Goal: Task Accomplishment & Management: Manage account settings

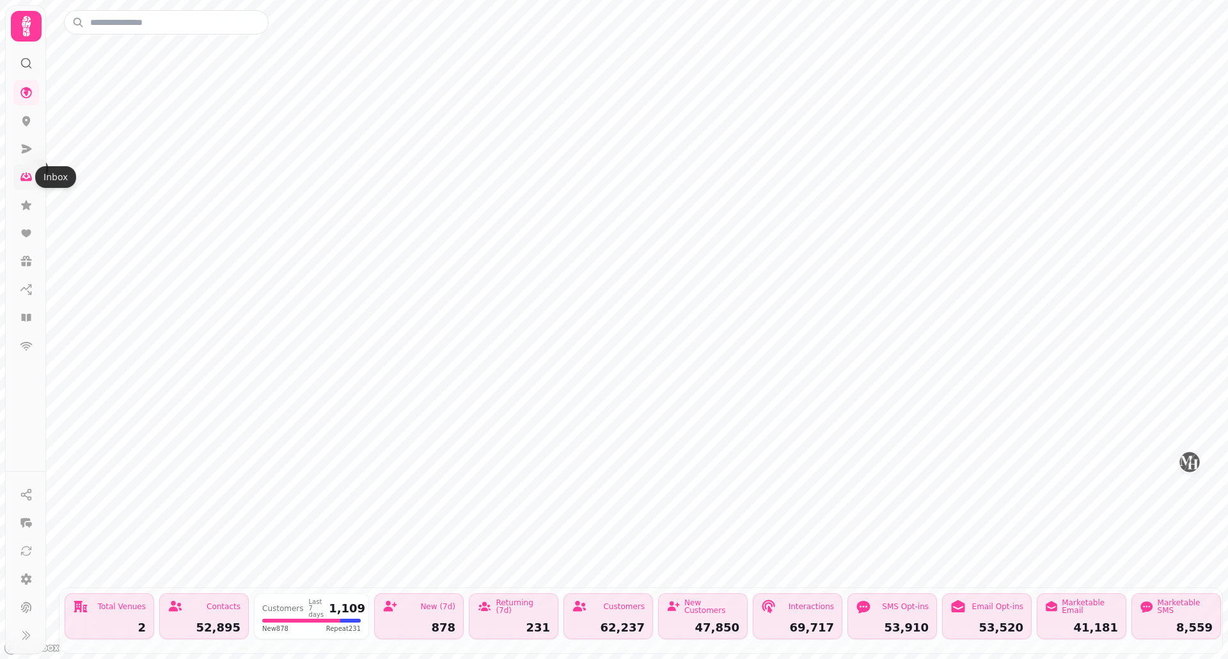
click at [29, 180] on icon at bounding box center [26, 177] width 12 height 8
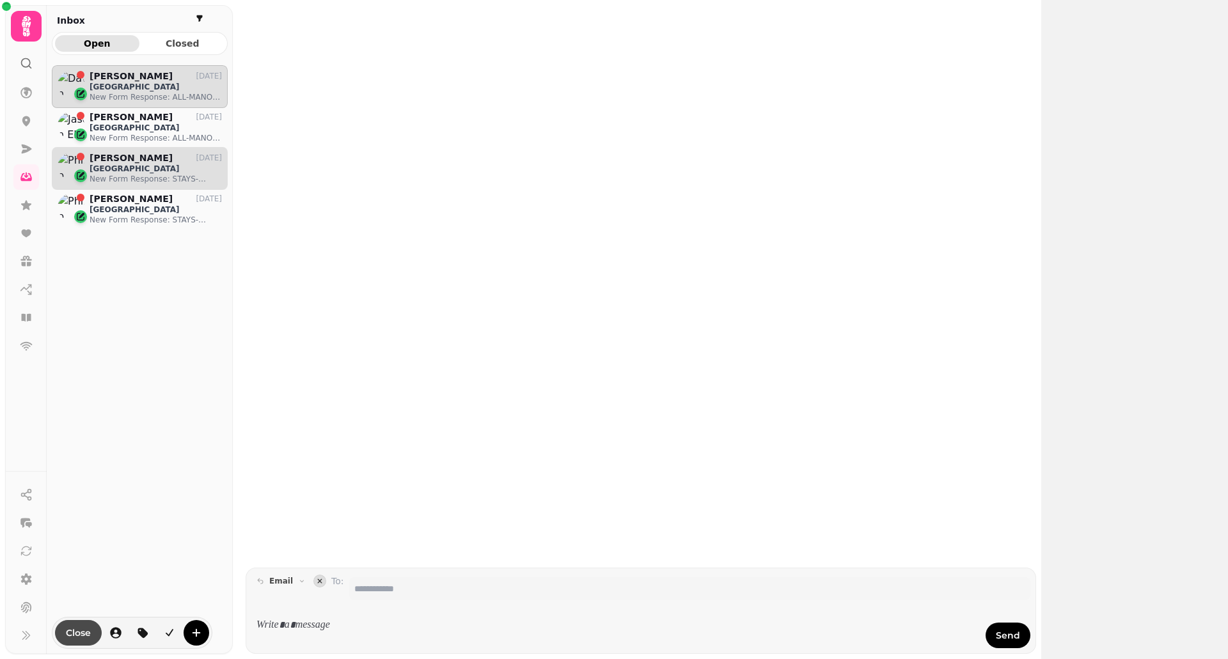
scroll to position [574, 166]
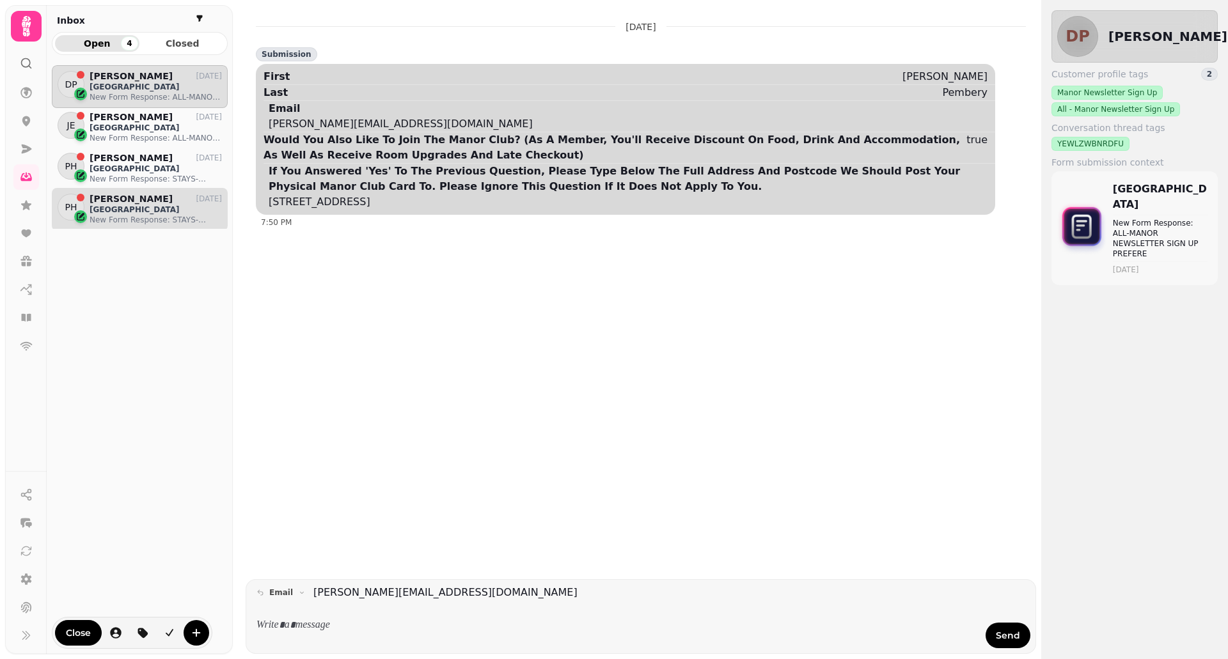
click at [164, 217] on p "New Form Response: STAYS-MANOR NEWSLETTER SIGN UP PREF" at bounding box center [156, 220] width 132 height 10
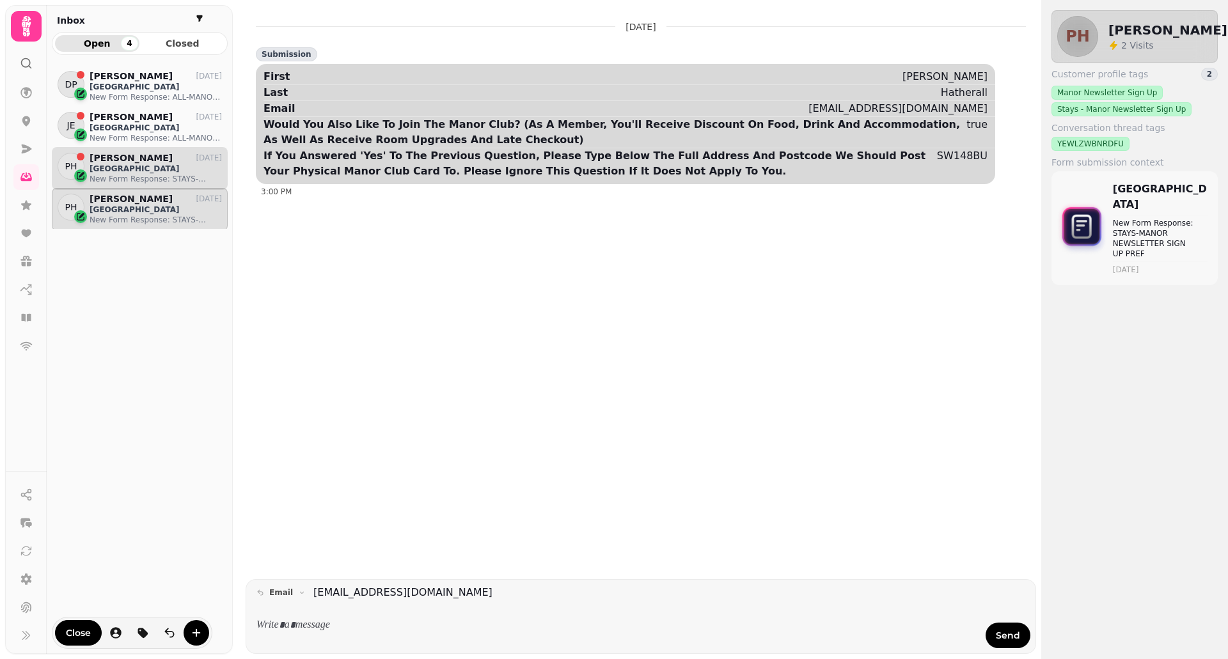
click at [142, 178] on p "New Form Response: STAYS-MANOR NEWSLETTER SIGN UP PREF" at bounding box center [156, 179] width 132 height 10
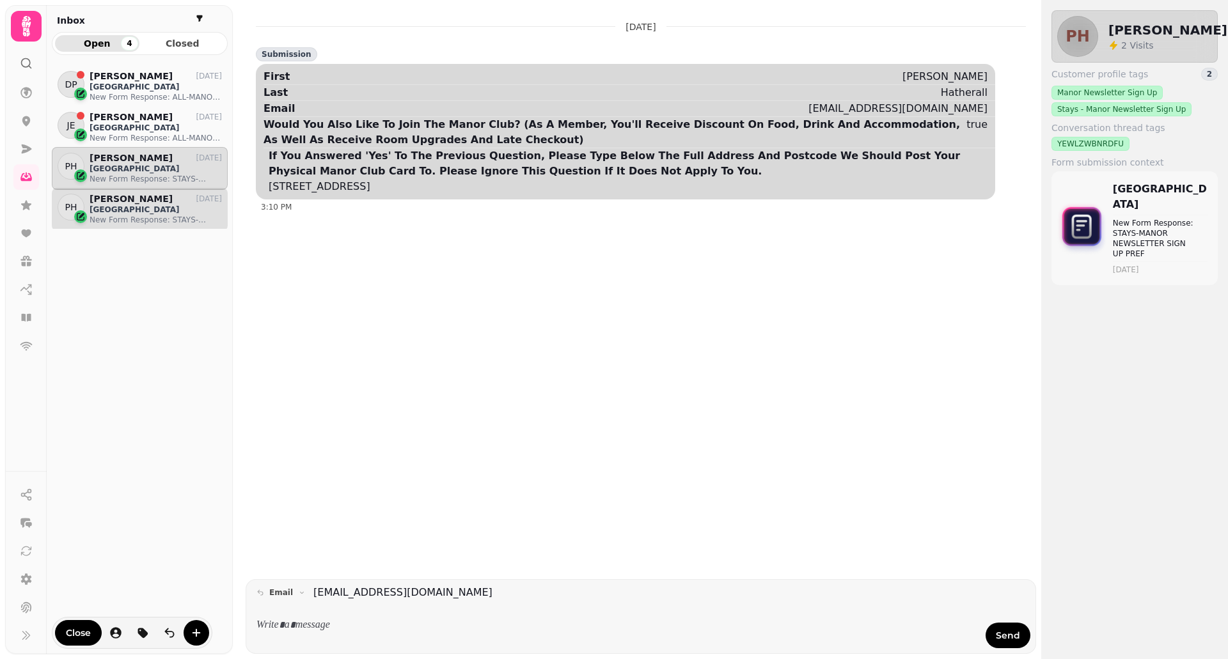
click at [146, 207] on p "Manor Hotel Solihull" at bounding box center [156, 210] width 132 height 10
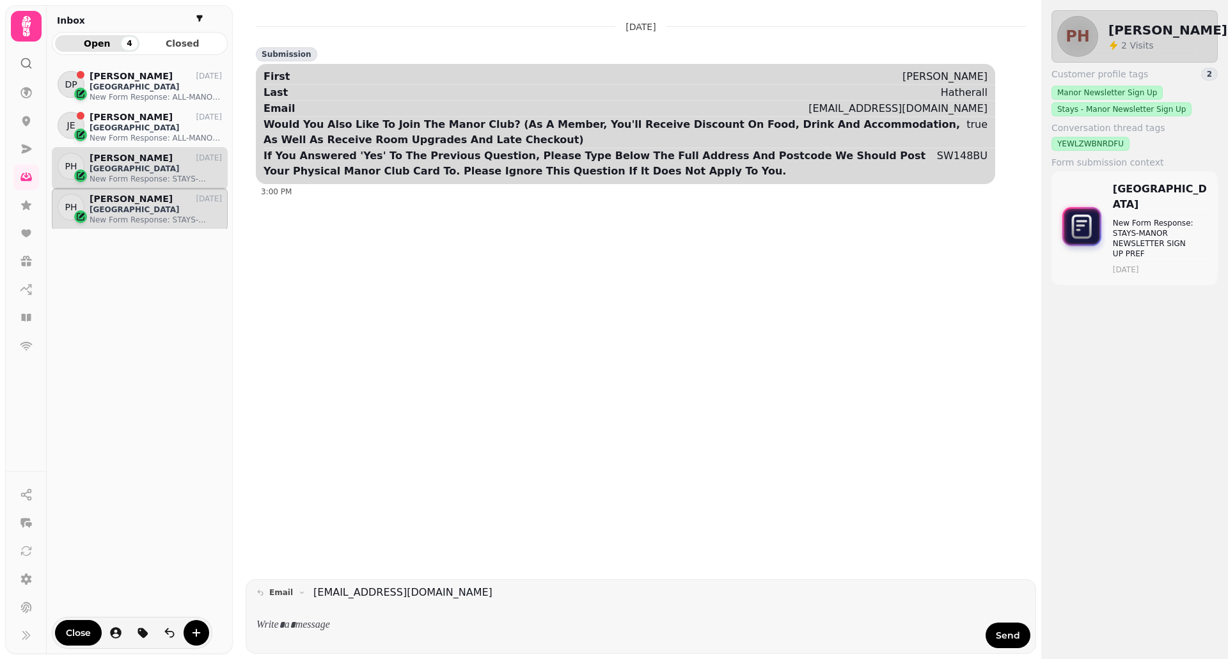
click at [136, 158] on p "Philip Hatherall" at bounding box center [131, 158] width 83 height 11
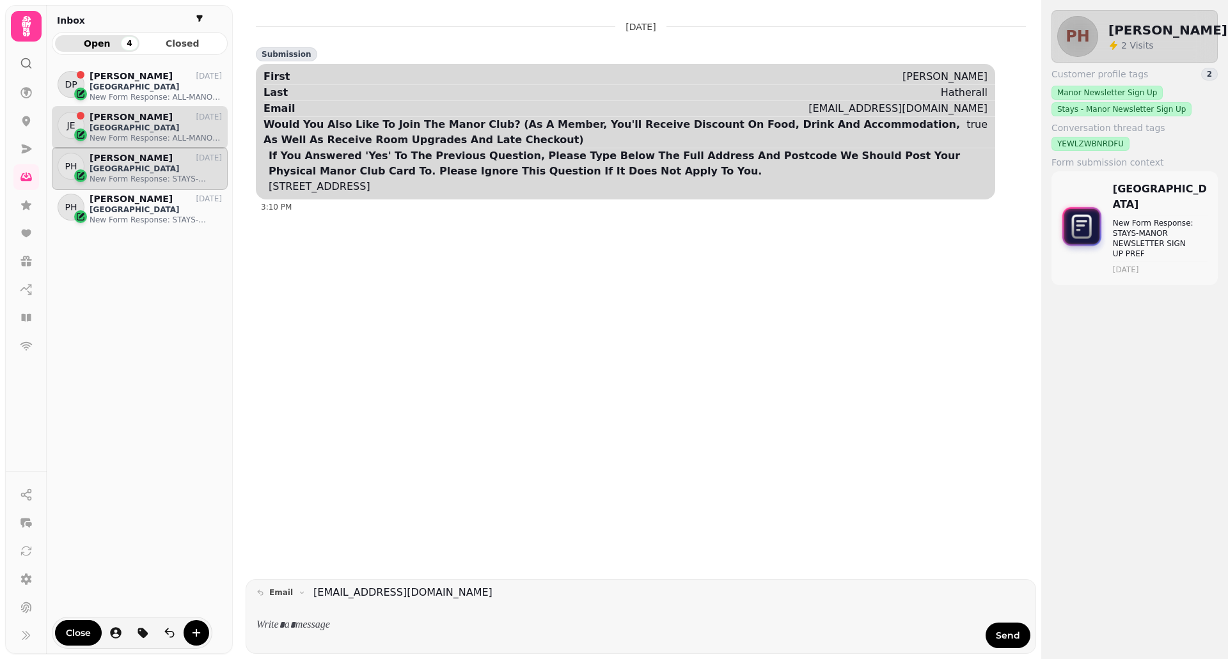
click at [145, 138] on p "New Form Response: ALL-MANOR NEWSLETTER SIGN UP PREFERE" at bounding box center [156, 138] width 132 height 10
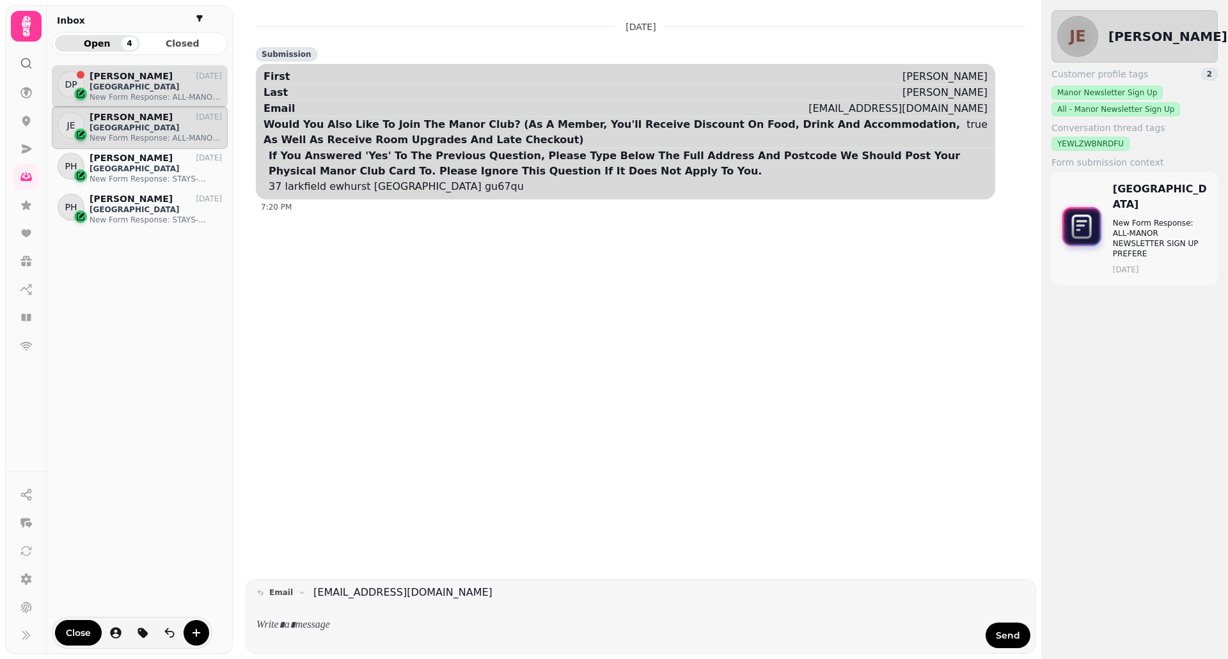
click at [174, 91] on p "Manor Hotel Solihull" at bounding box center [156, 87] width 132 height 10
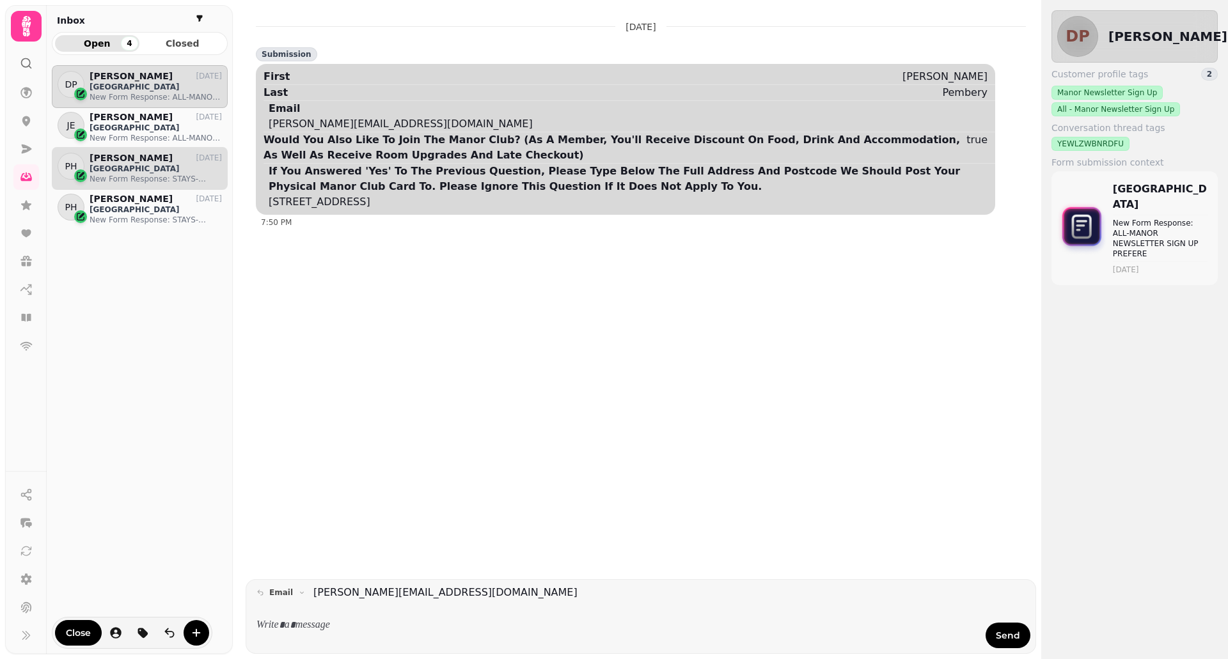
click at [134, 182] on p "New Form Response: STAYS-MANOR NEWSLETTER SIGN UP PREF" at bounding box center [156, 179] width 132 height 10
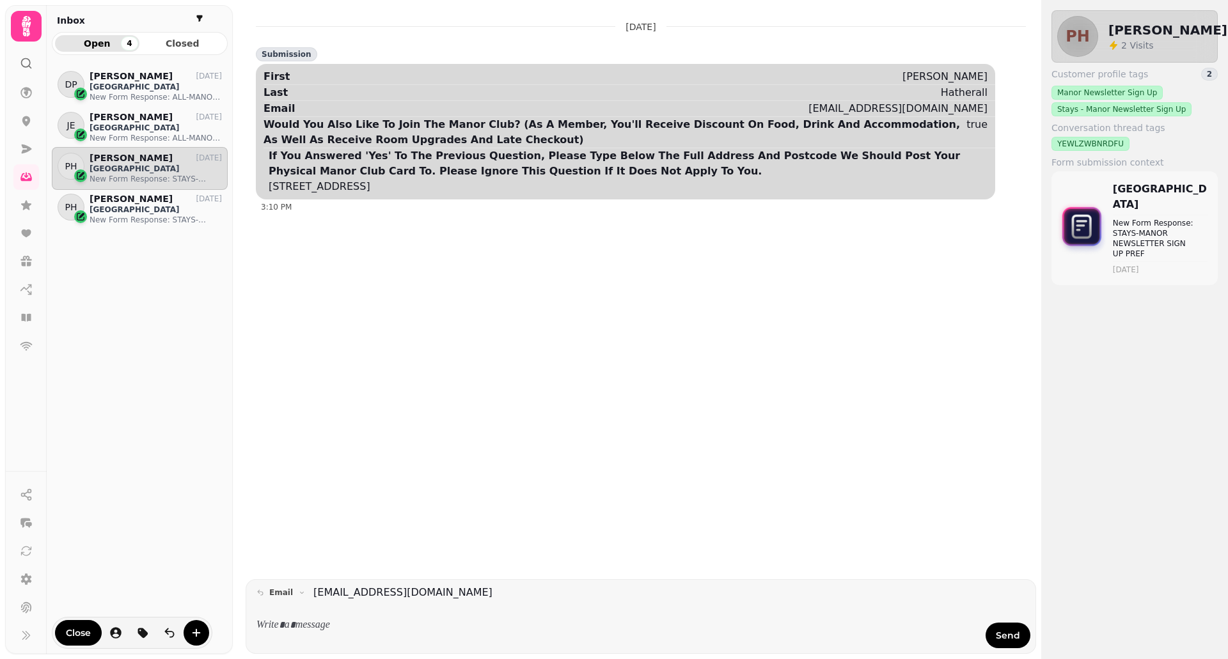
click at [1126, 32] on h2 "Philip Hatherall" at bounding box center [1167, 30] width 119 height 18
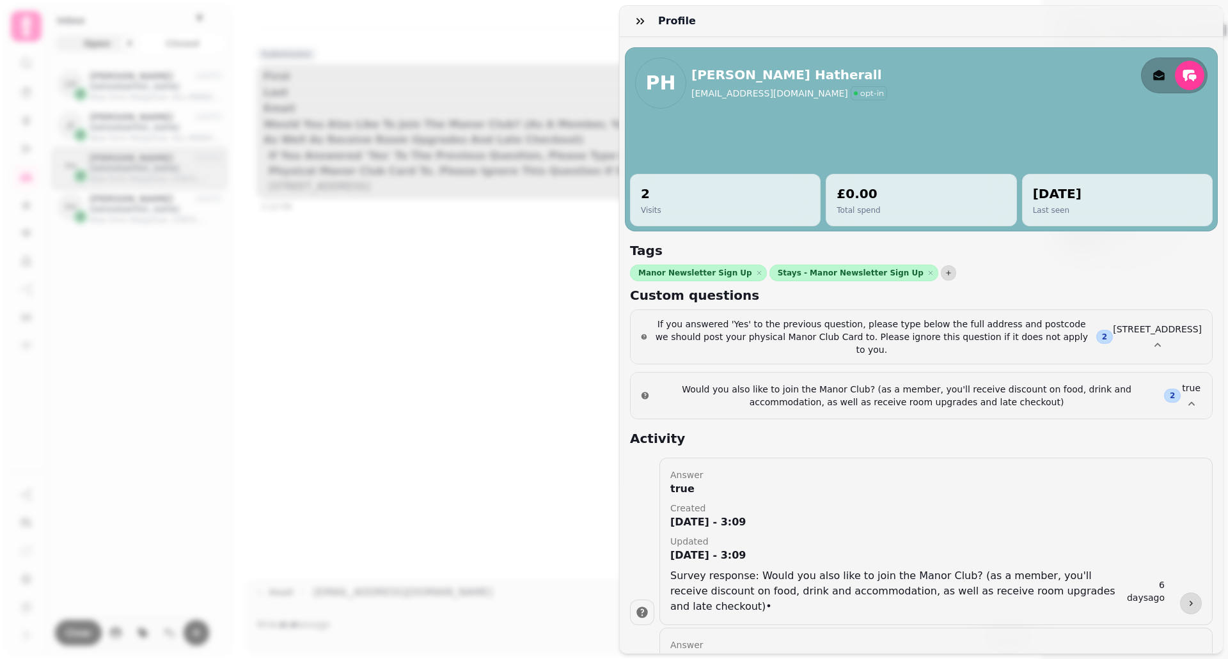
click at [452, 250] on div "Profile PH Philip Hatherall phatherall@gmail.com opt-in 2 Visits £0.00 Total sp…" at bounding box center [614, 339] width 1228 height 639
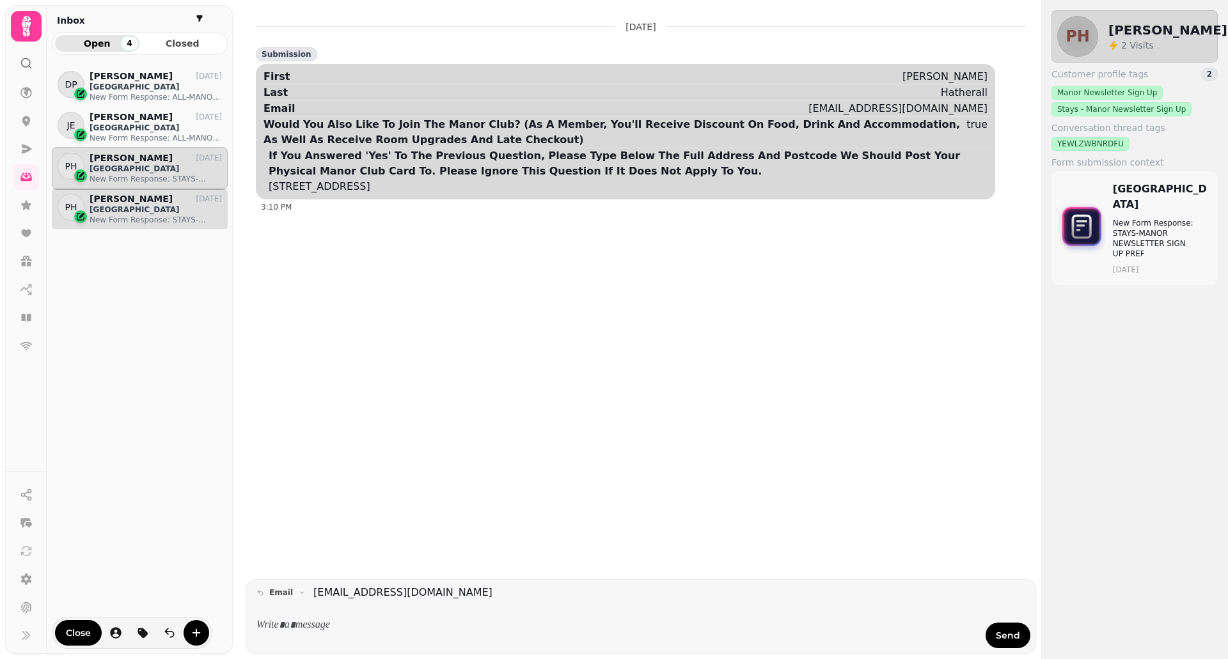
click at [170, 211] on p "Manor Hotel Solihull" at bounding box center [156, 210] width 132 height 10
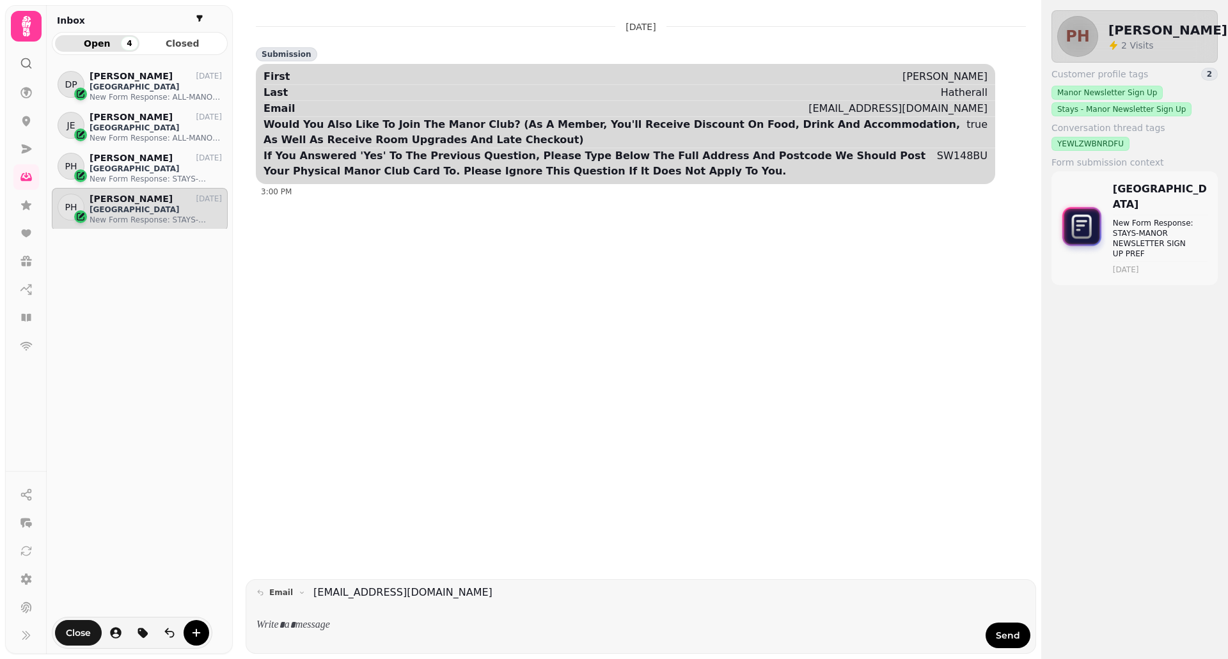
click at [85, 633] on span "Close" at bounding box center [78, 633] width 25 height 9
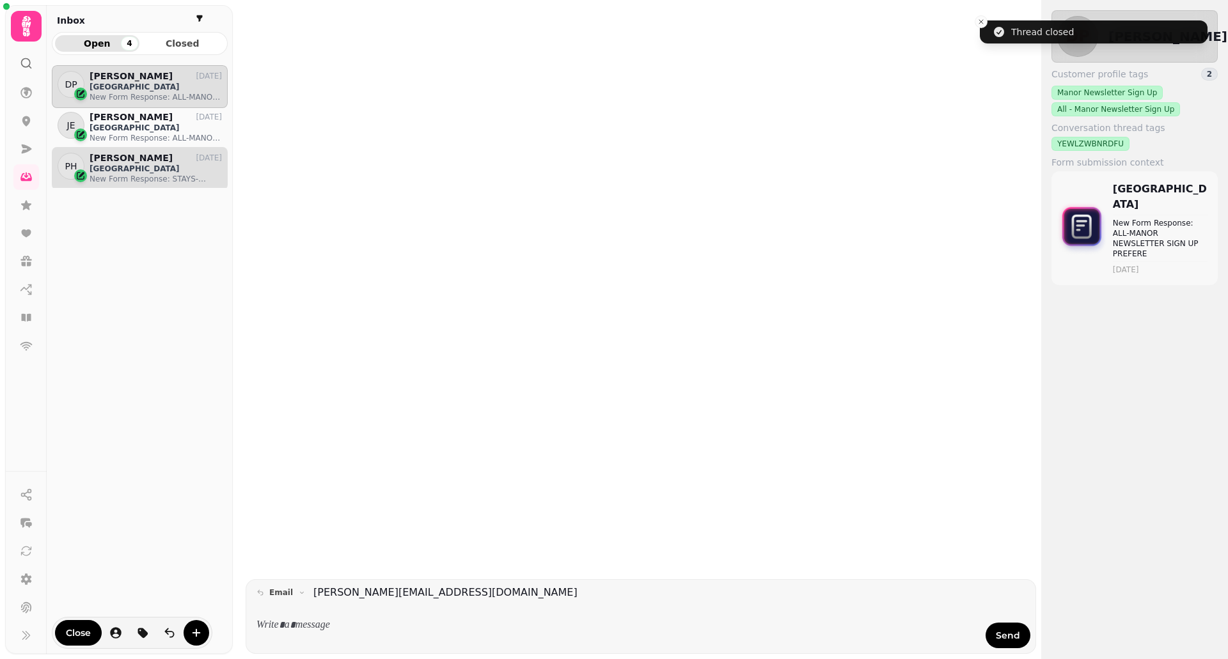
click at [137, 176] on p "New Form Response: STAYS-MANOR NEWSLETTER SIGN UP PREF" at bounding box center [156, 179] width 132 height 10
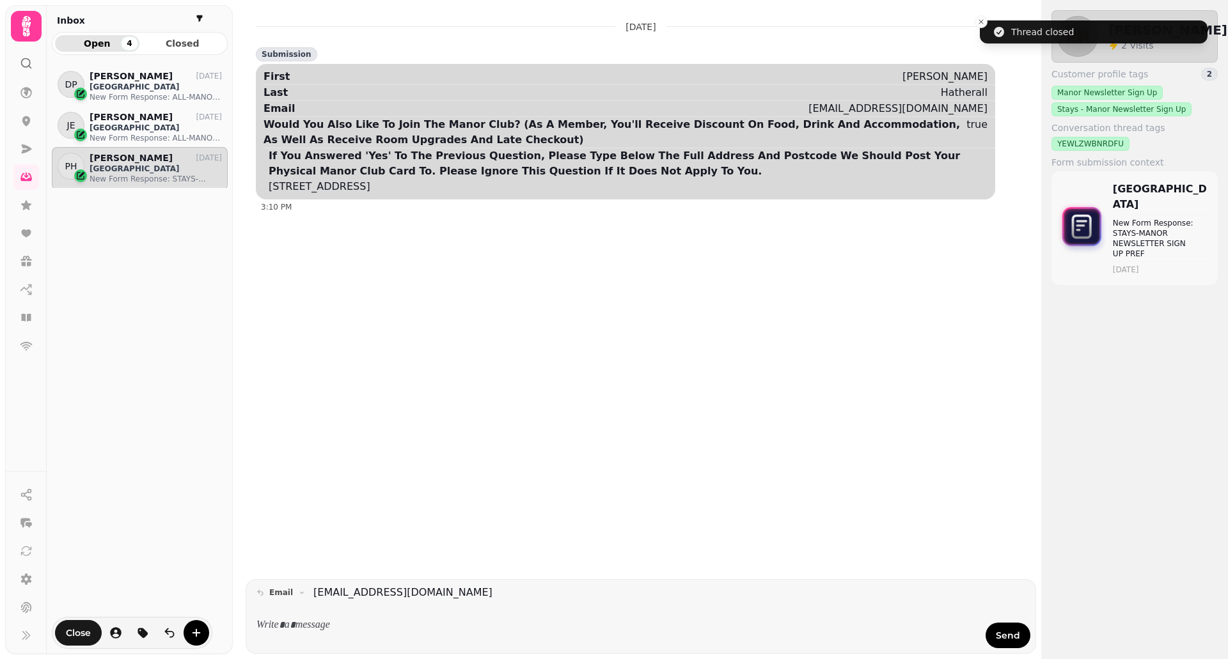
click at [73, 629] on span "Close" at bounding box center [78, 633] width 25 height 9
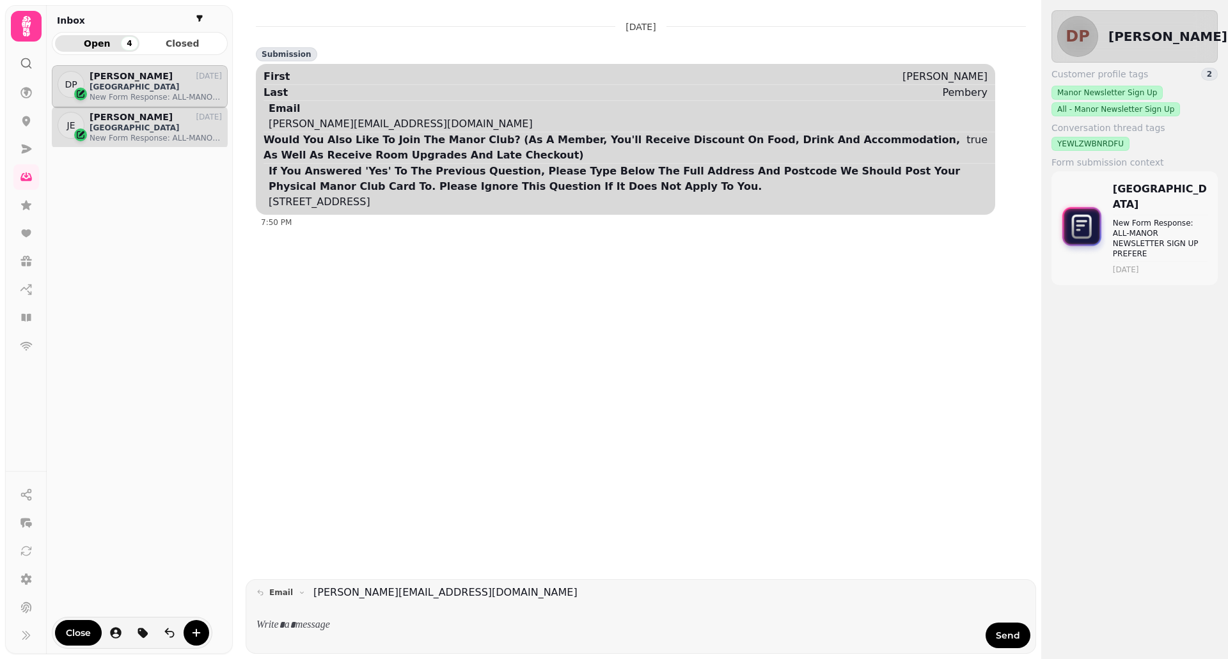
click at [98, 131] on p "Manor Hotel Solihull" at bounding box center [156, 128] width 132 height 10
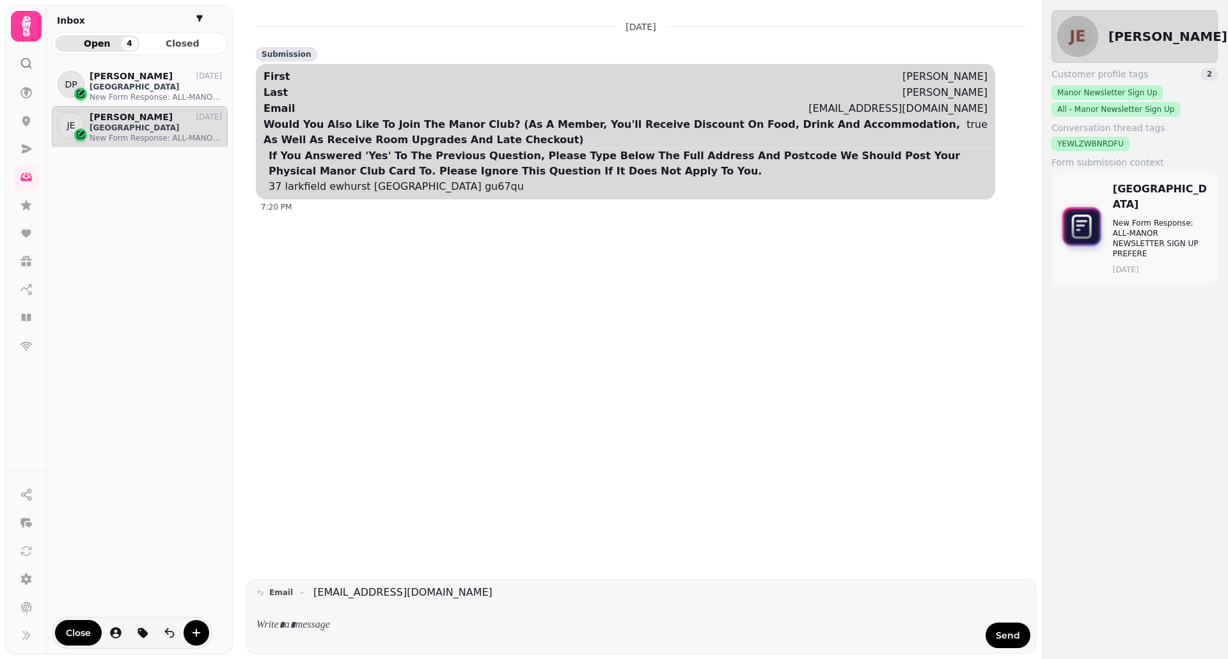
click at [393, 188] on div "37 larkfield ewhurst Surrey gu67qu" at bounding box center [396, 186] width 255 height 15
click at [393, 187] on div "37 larkfield ewhurst Surrey gu67qu" at bounding box center [396, 186] width 255 height 15
copy div "37 larkfield ewhurst Surrey gu67qu"
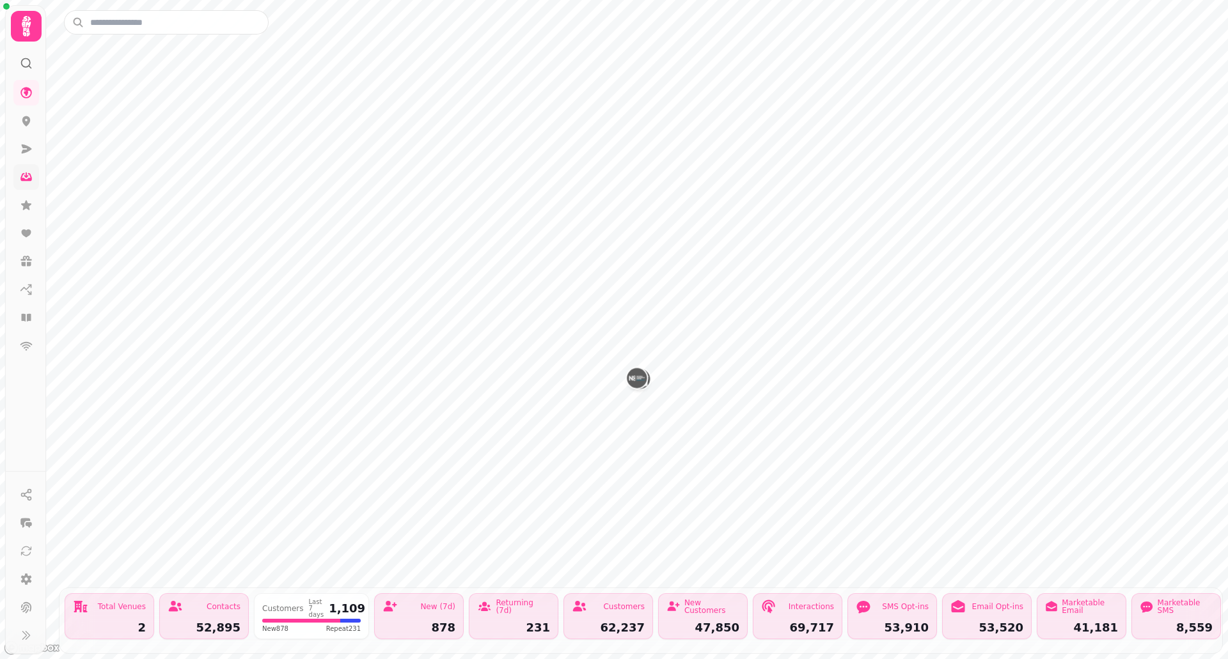
click at [25, 180] on icon at bounding box center [26, 177] width 12 height 8
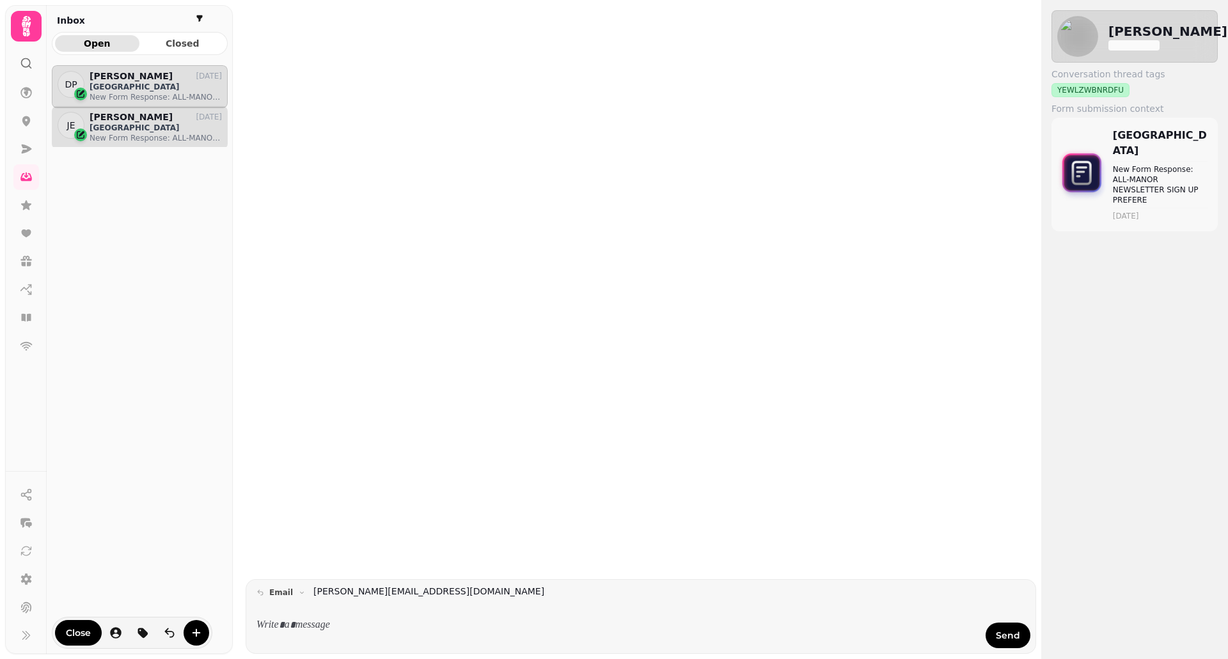
scroll to position [574, 166]
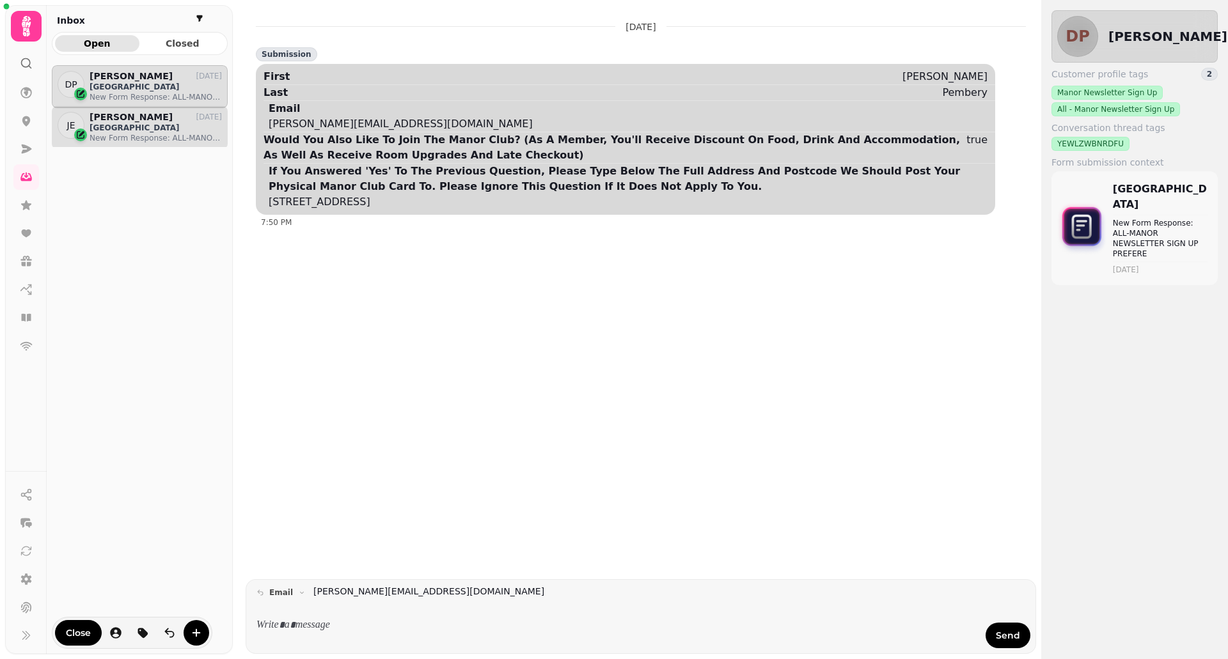
click at [131, 137] on p "New Form Response: ALL-MANOR NEWSLETTER SIGN UP PREFERE" at bounding box center [156, 138] width 132 height 10
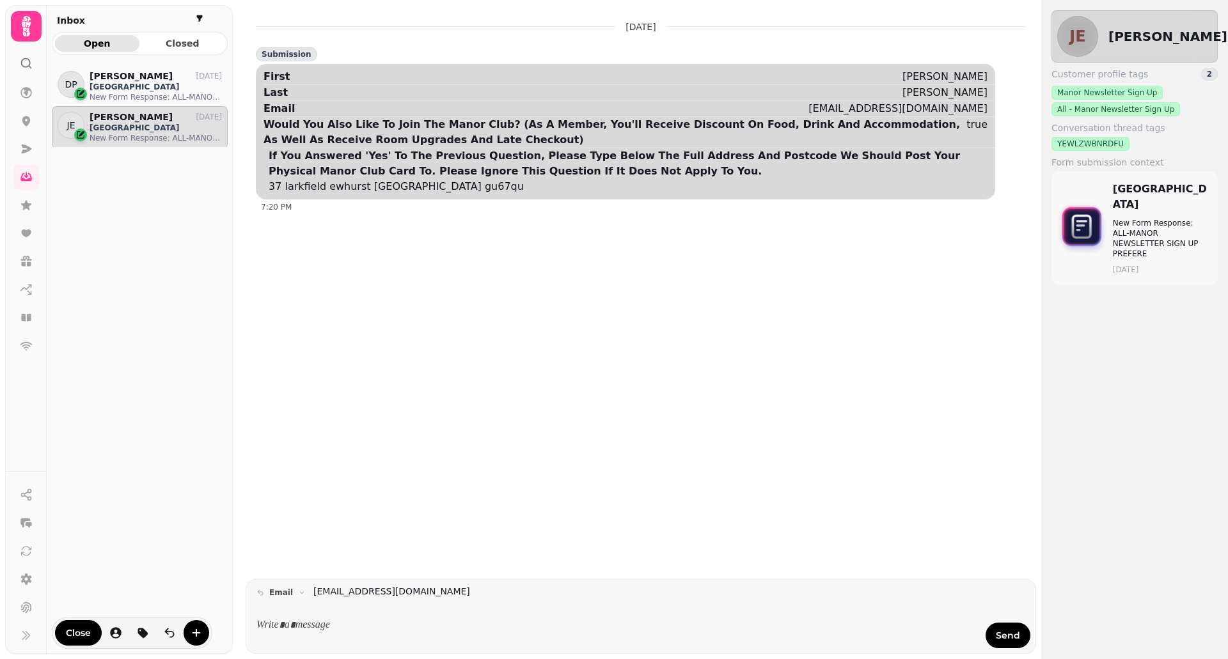
drag, startPoint x: 75, startPoint y: 633, endPoint x: 77, endPoint y: 618, distance: 15.6
click at [75, 633] on span "Close" at bounding box center [78, 633] width 25 height 9
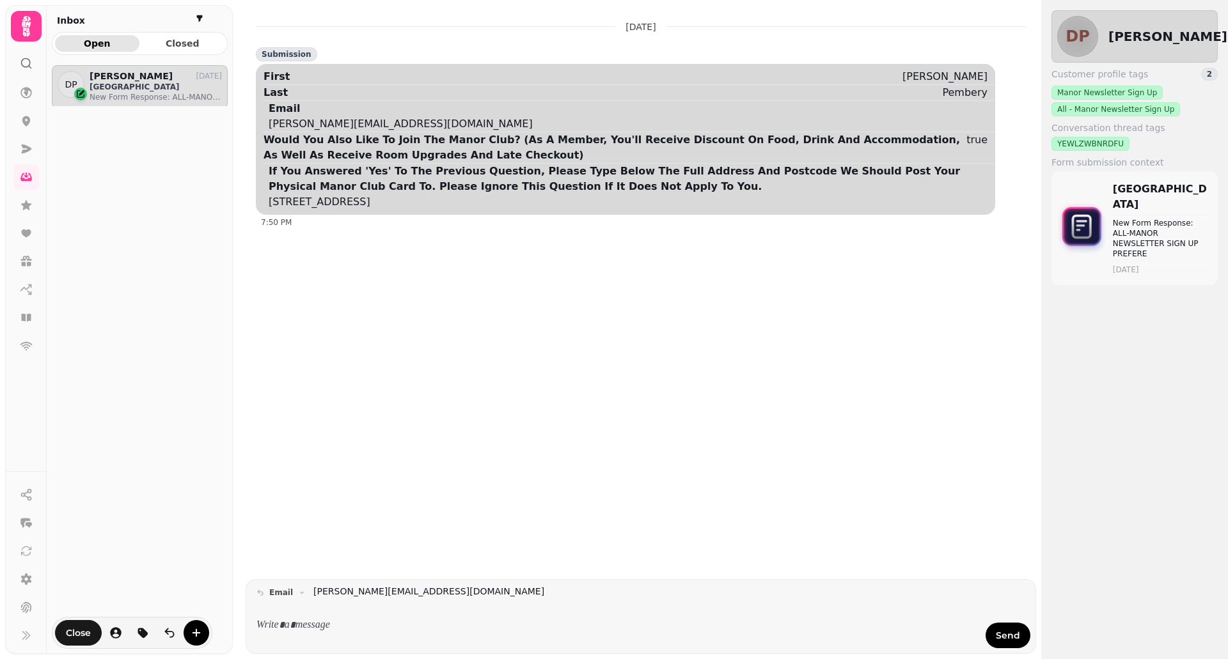
click at [83, 632] on span "Close" at bounding box center [78, 633] width 25 height 9
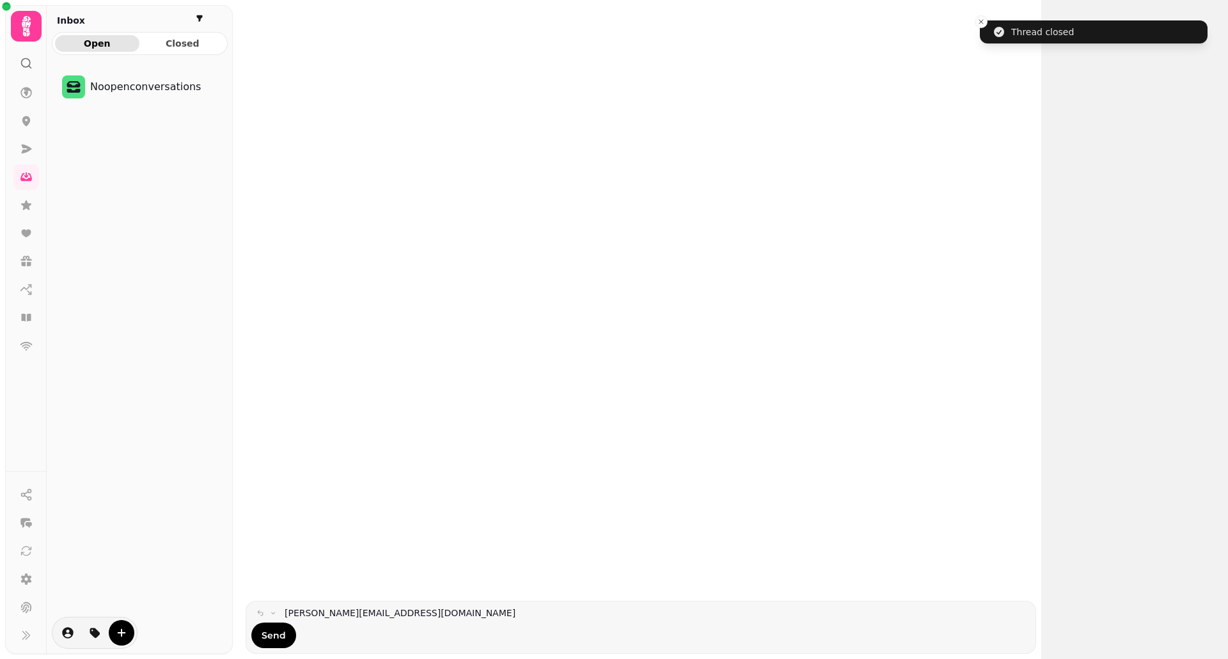
click at [173, 56] on div "Open Closed No open conversations" at bounding box center [140, 340] width 186 height 617
click at [169, 43] on span "Closed" at bounding box center [183, 43] width 64 height 9
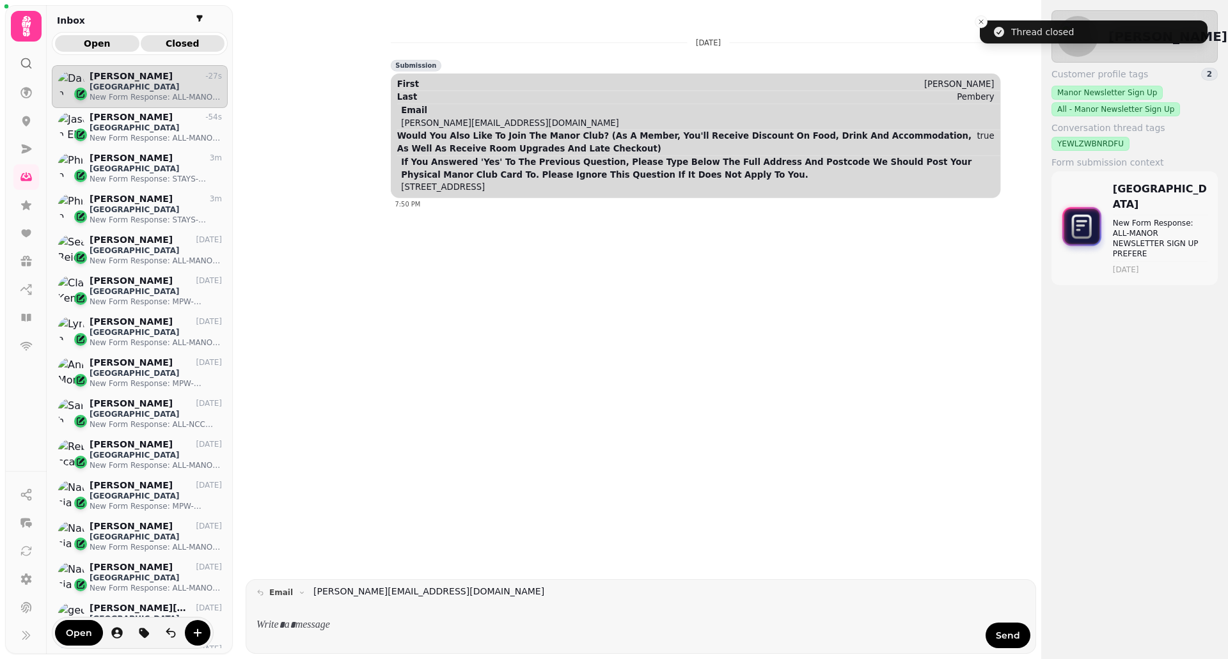
scroll to position [574, 166]
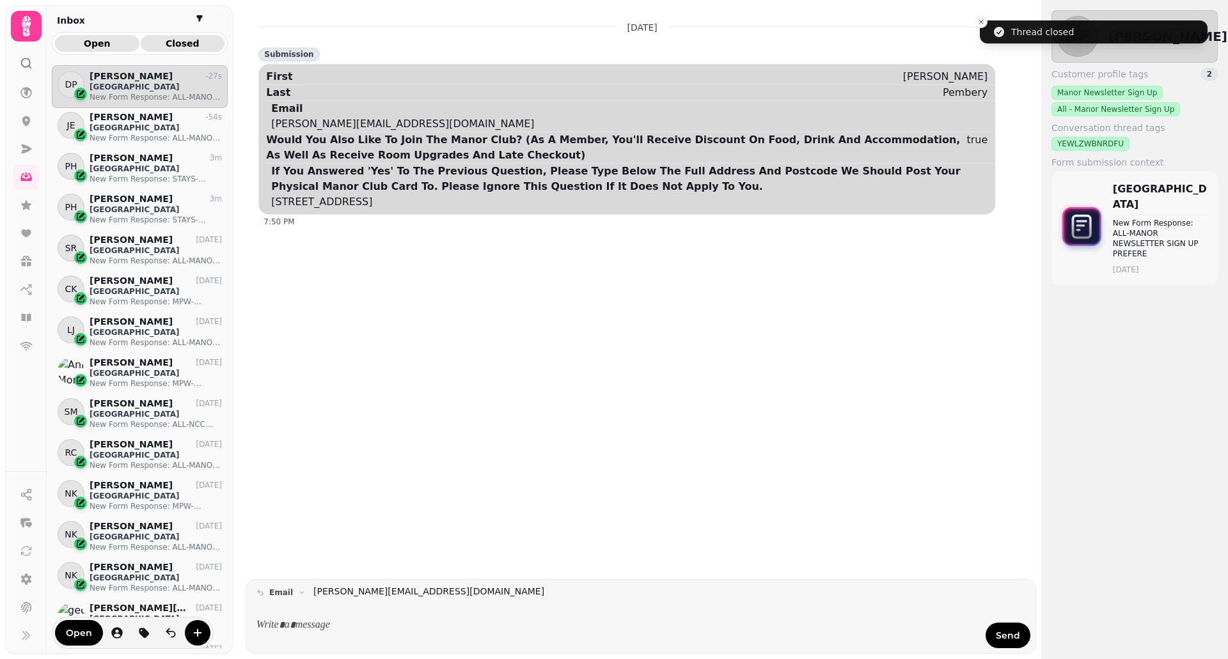
click at [123, 43] on span "Open" at bounding box center [97, 43] width 64 height 9
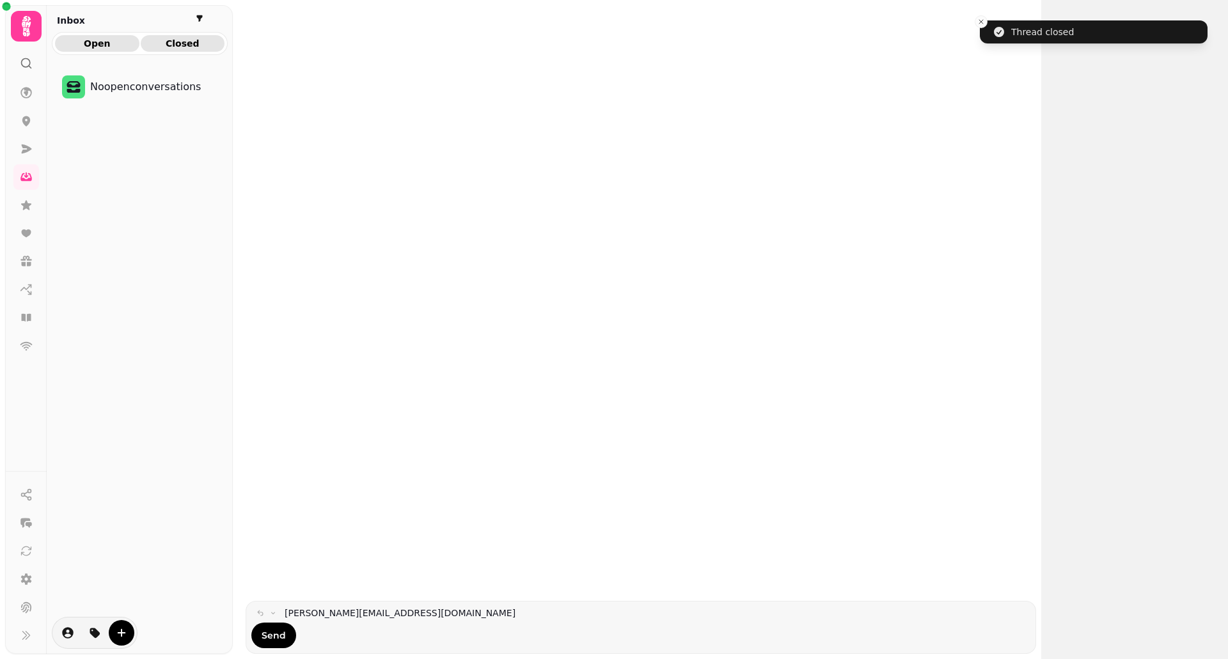
click at [146, 42] on button "Closed" at bounding box center [183, 43] width 84 height 17
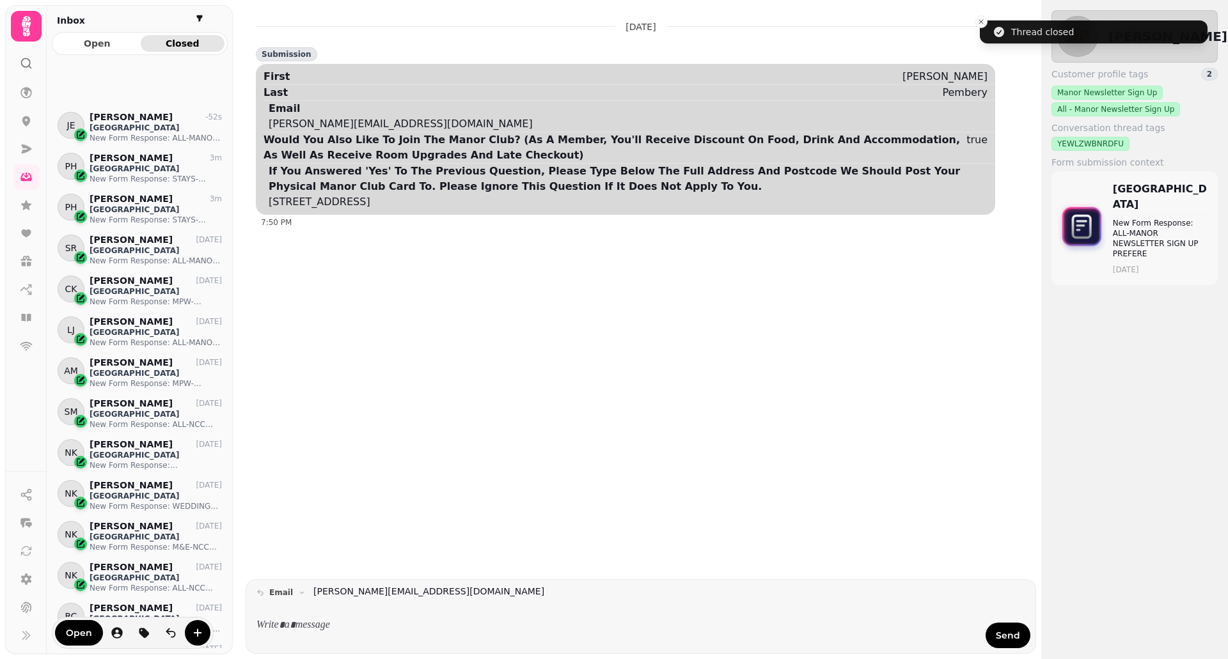
scroll to position [320, 0]
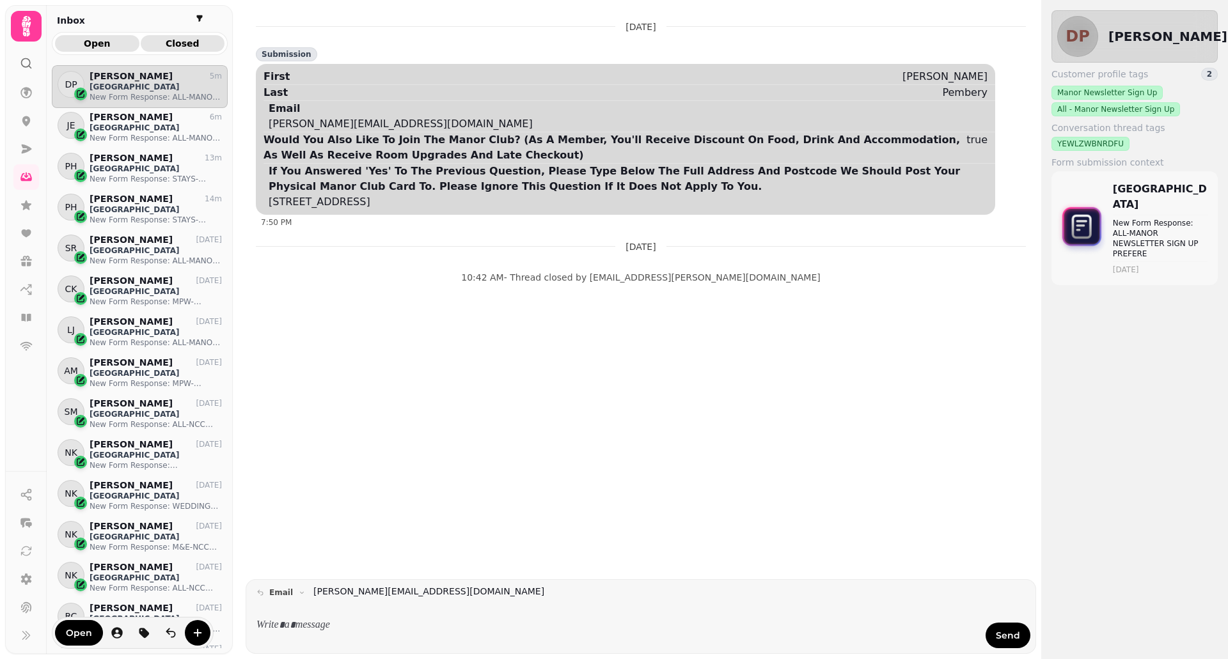
click at [88, 43] on span "Open" at bounding box center [97, 43] width 64 height 9
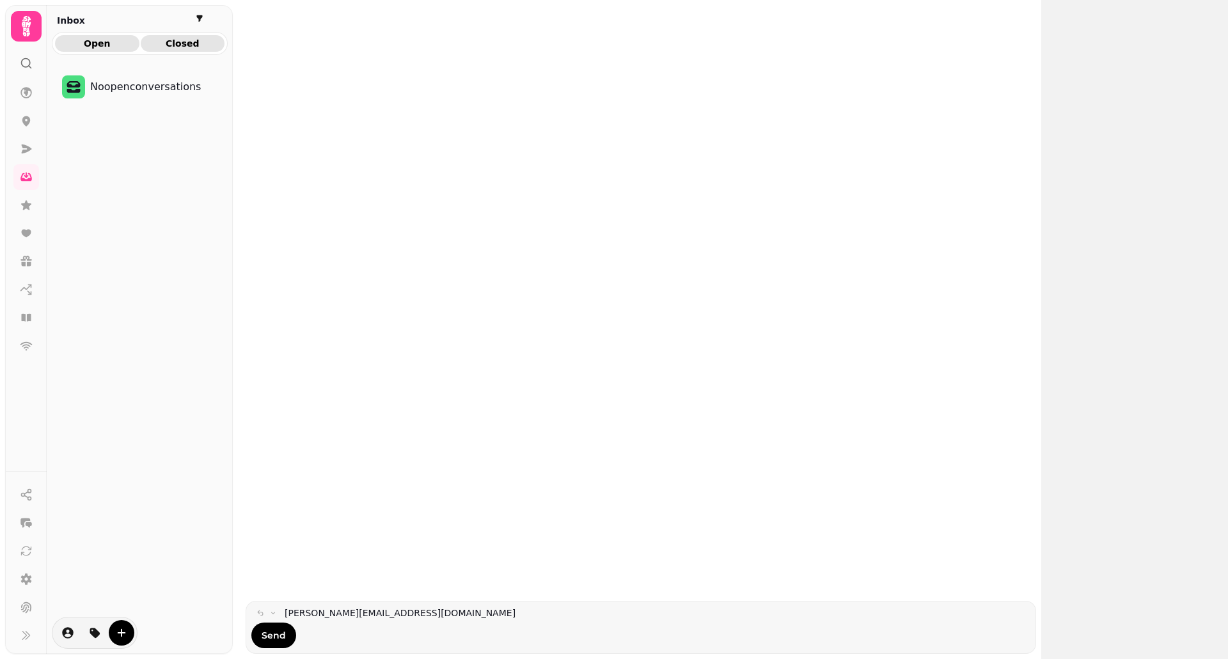
click at [157, 38] on button "Closed" at bounding box center [183, 43] width 84 height 17
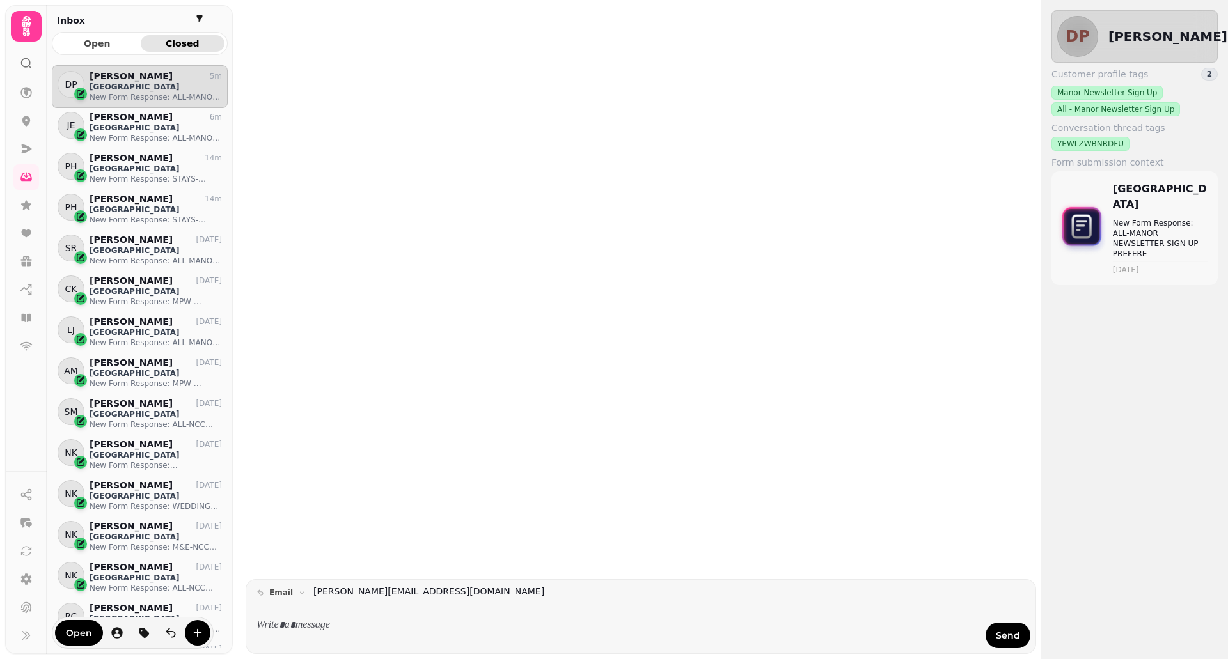
scroll to position [574, 166]
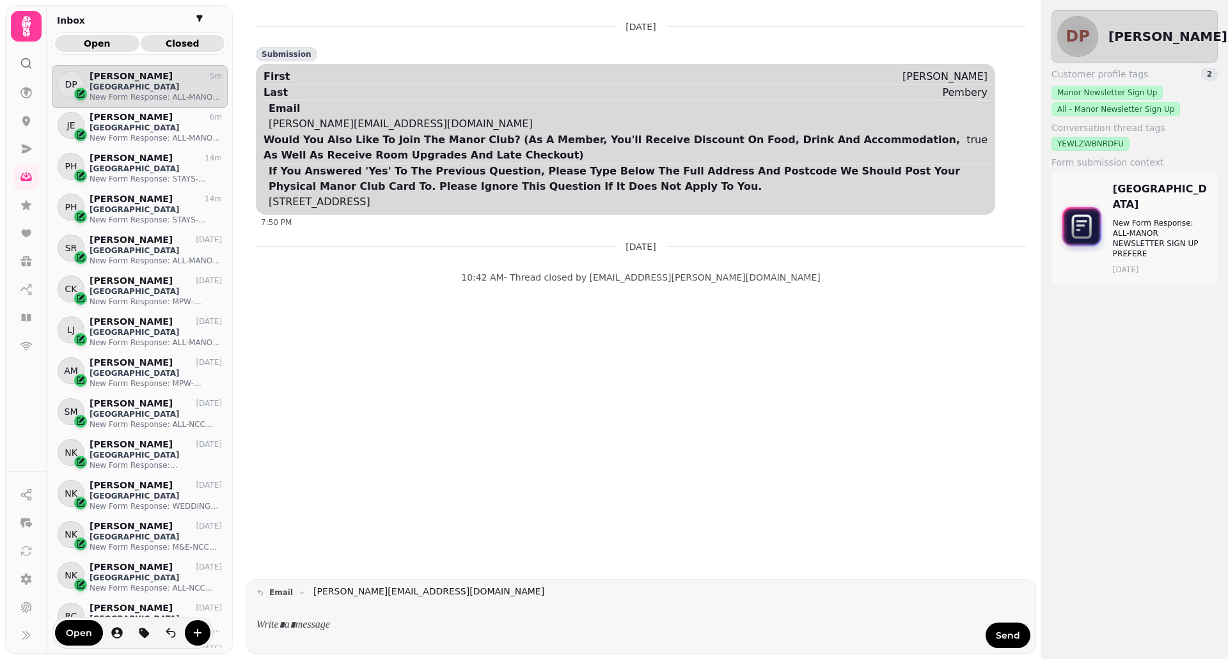
click at [115, 40] on span "Open" at bounding box center [97, 43] width 64 height 9
